Goal: Navigation & Orientation: Understand site structure

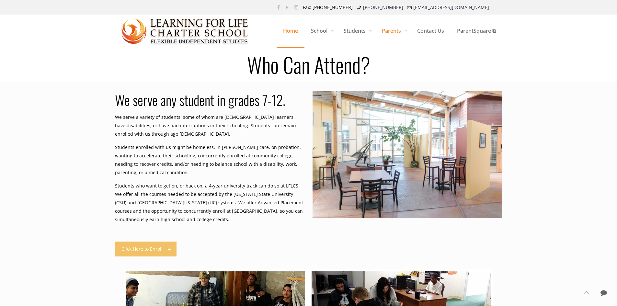
click at [292, 31] on span "Home" at bounding box center [291, 30] width 28 height 19
click at [288, 30] on span "Home" at bounding box center [291, 30] width 28 height 19
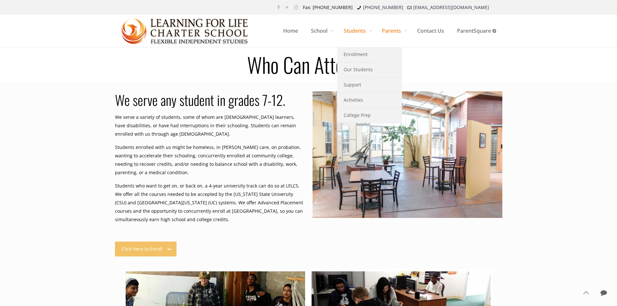
click at [351, 30] on span "Students" at bounding box center [356, 30] width 38 height 19
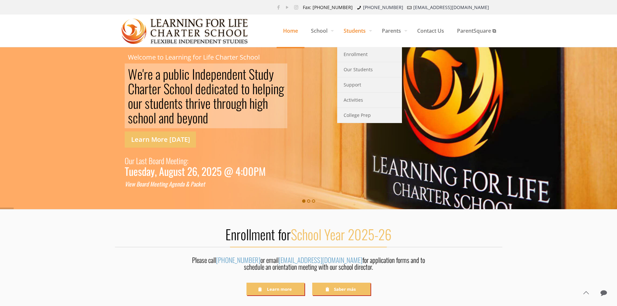
click at [348, 30] on span "Students" at bounding box center [356, 30] width 38 height 19
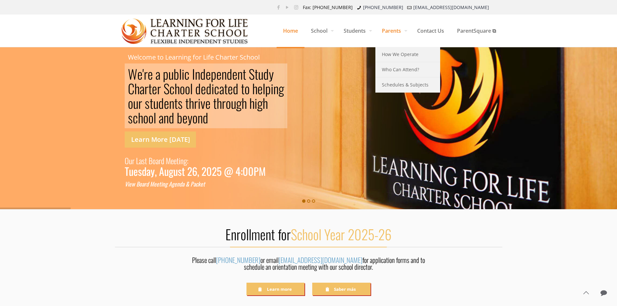
click at [393, 33] on span "Parents" at bounding box center [393, 30] width 35 height 19
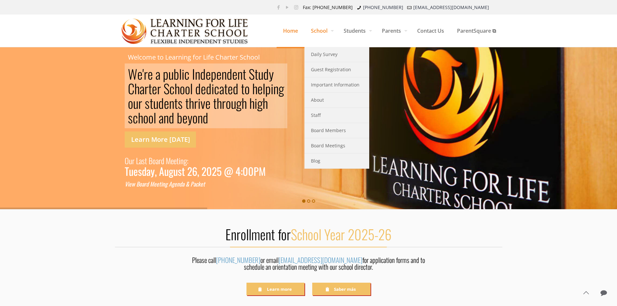
click at [317, 31] on span "School" at bounding box center [321, 30] width 33 height 19
